Goal: Information Seeking & Learning: Learn about a topic

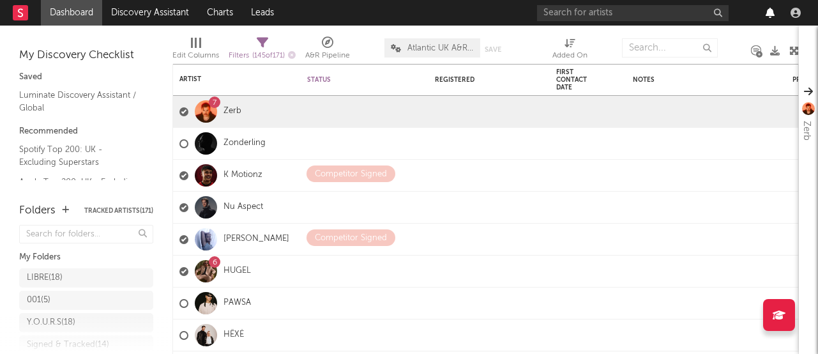
click at [770, 16] on icon "button" at bounding box center [770, 13] width 9 height 10
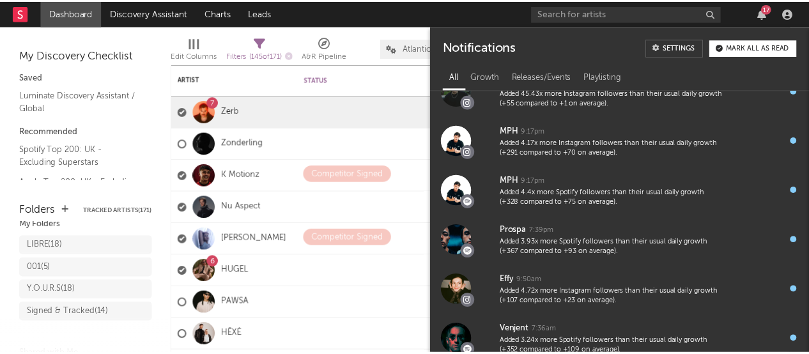
scroll to position [42, 0]
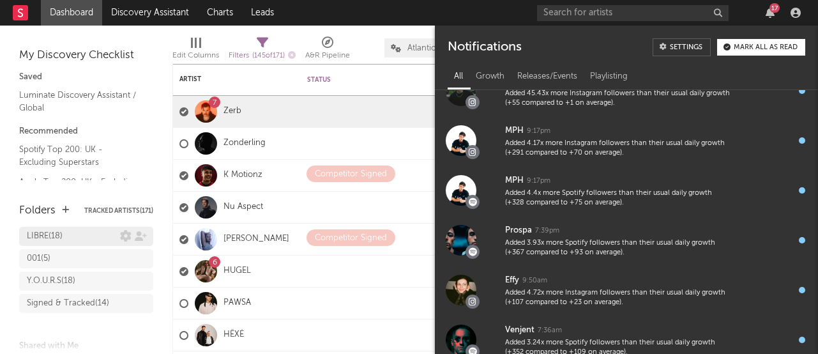
click at [68, 235] on div "LIBRE ( 18 )" at bounding box center [73, 236] width 93 height 15
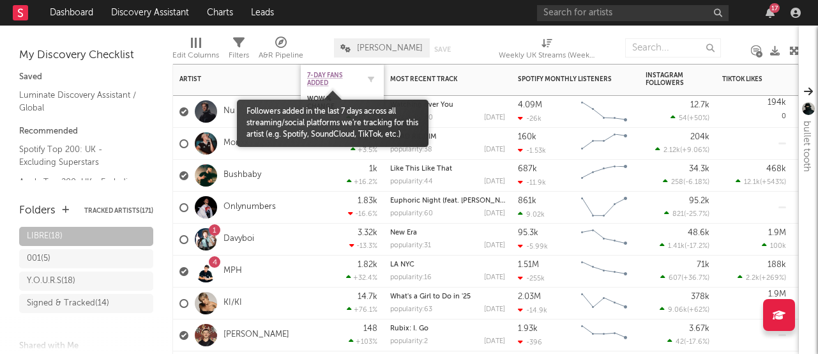
click at [346, 82] on span "7-Day Fans Added" at bounding box center [332, 79] width 51 height 15
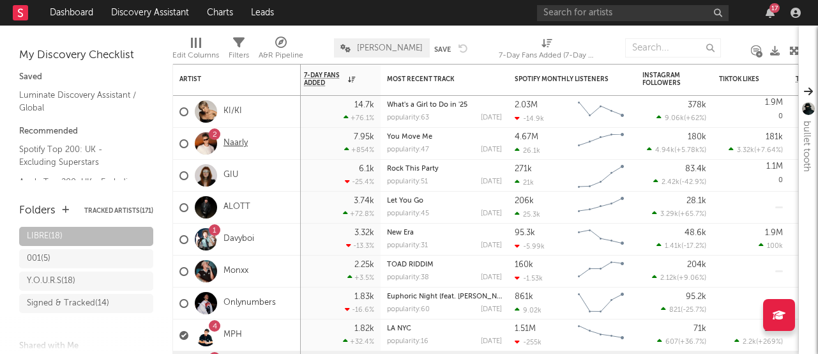
click at [234, 147] on link "Naarly" at bounding box center [236, 143] width 24 height 11
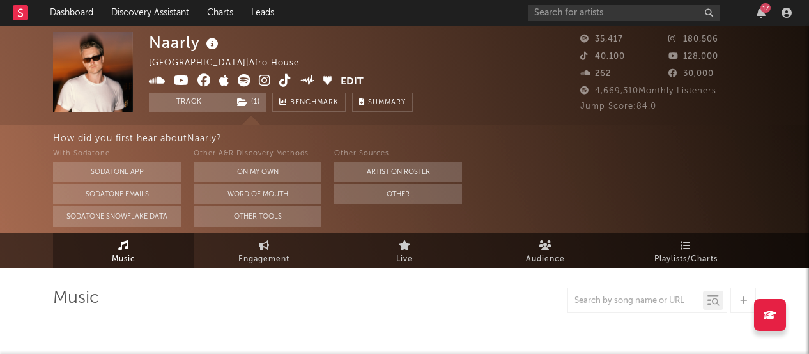
select select "6m"
click at [155, 81] on icon at bounding box center [157, 80] width 17 height 13
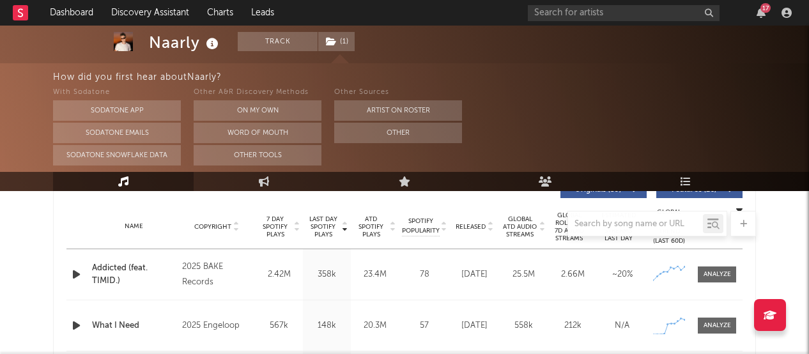
scroll to position [498, 0]
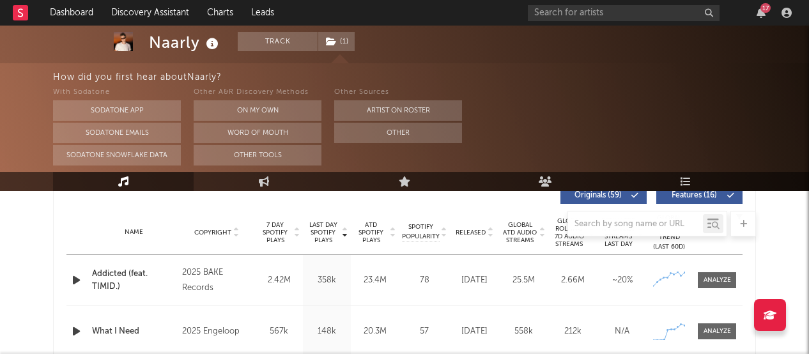
click at [83, 279] on div at bounding box center [78, 280] width 16 height 16
click at [75, 280] on icon "button" at bounding box center [76, 280] width 13 height 16
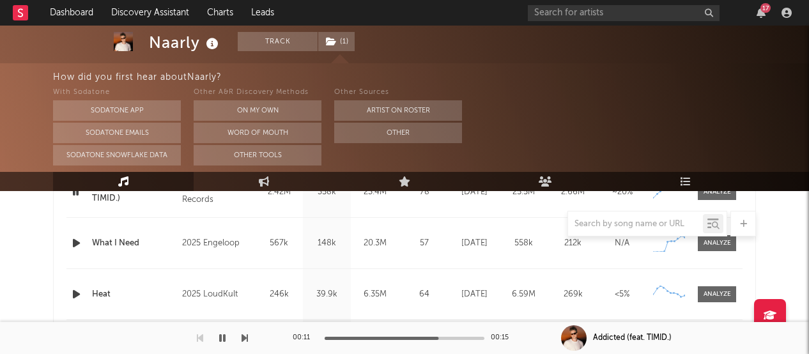
scroll to position [588, 0]
click at [75, 246] on icon "button" at bounding box center [76, 242] width 13 height 16
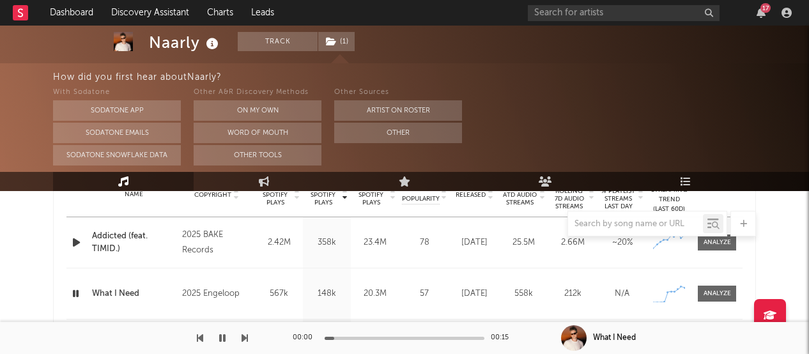
scroll to position [534, 0]
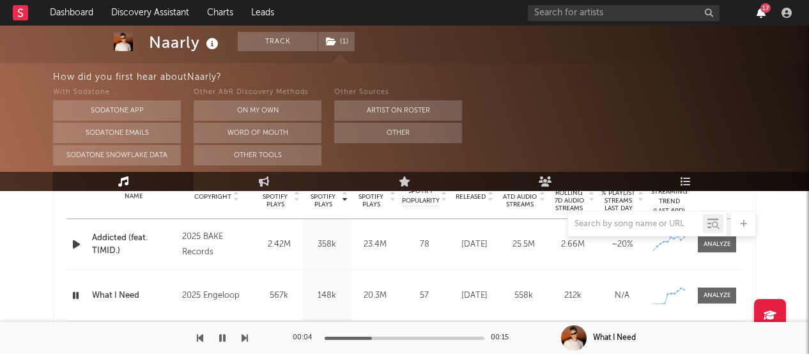
click at [757, 15] on icon "button" at bounding box center [760, 13] width 9 height 10
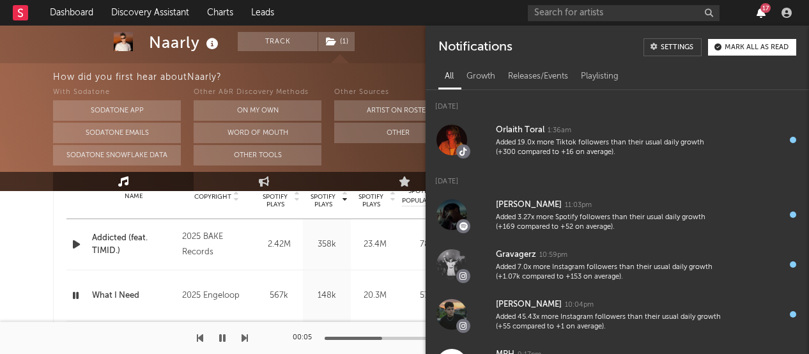
click at [757, 15] on icon "button" at bounding box center [760, 13] width 9 height 10
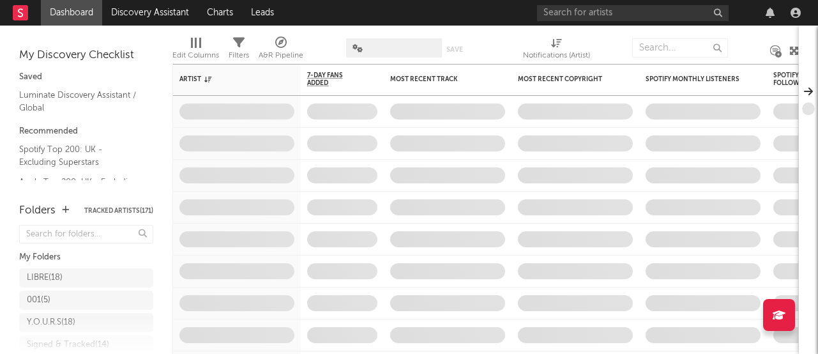
click at [769, 10] on icon "button" at bounding box center [770, 13] width 9 height 10
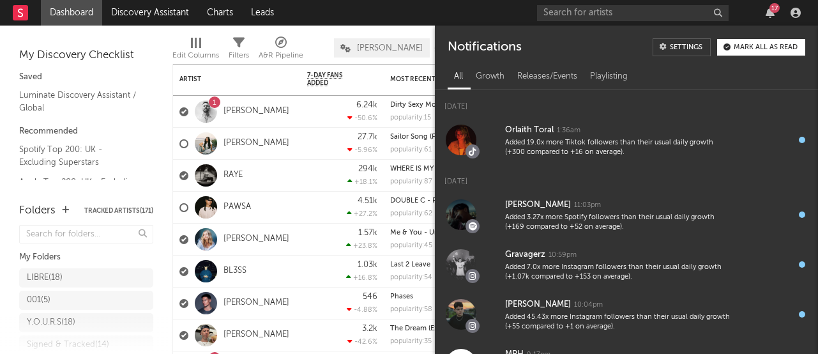
click at [376, 8] on nav "Dashboard Discovery Assistant Charts Leads 17" at bounding box center [409, 13] width 818 height 26
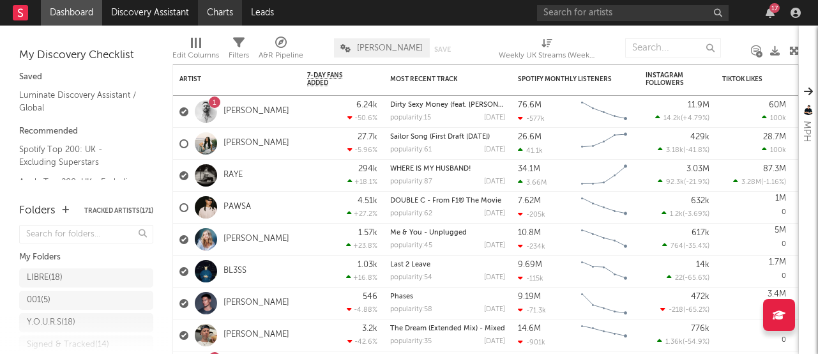
click at [217, 11] on link "Charts" at bounding box center [220, 13] width 44 height 26
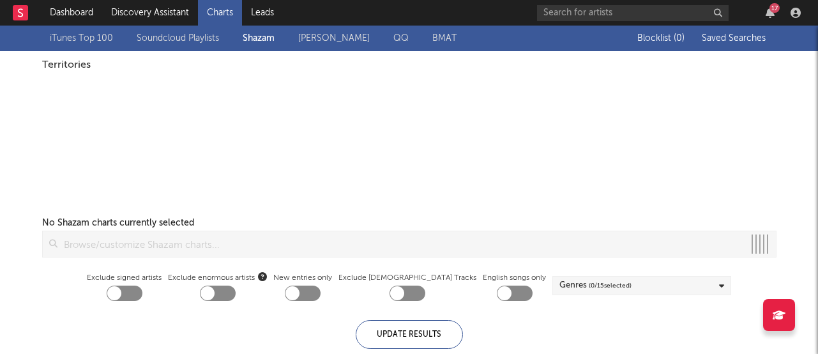
click at [778, 13] on div "17" at bounding box center [770, 13] width 19 height 10
click at [773, 15] on icon "button" at bounding box center [770, 13] width 9 height 10
checkbox input "true"
